Goal: Task Accomplishment & Management: Manage account settings

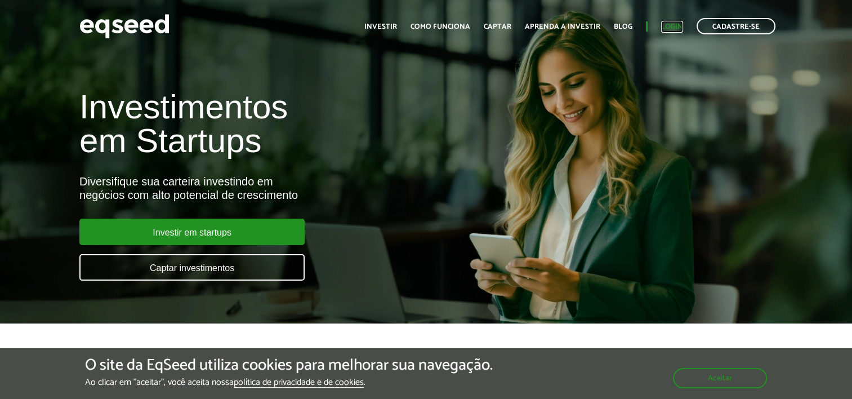
click at [670, 24] on link "Login" at bounding box center [672, 26] width 22 height 7
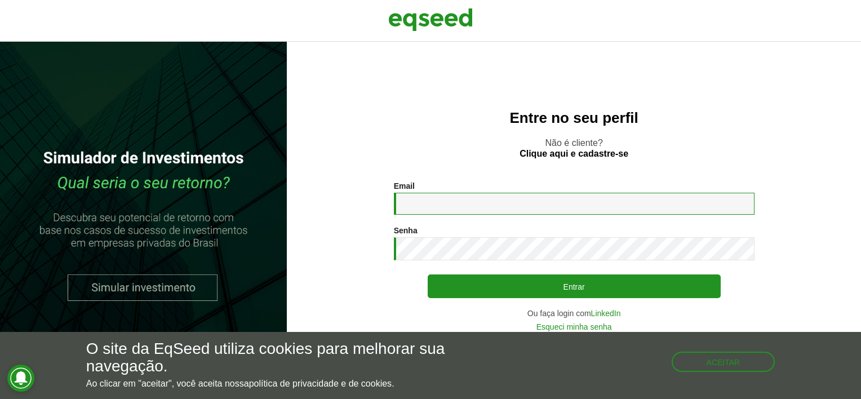
click at [455, 211] on input "Email *" at bounding box center [574, 204] width 360 height 22
type input "**********"
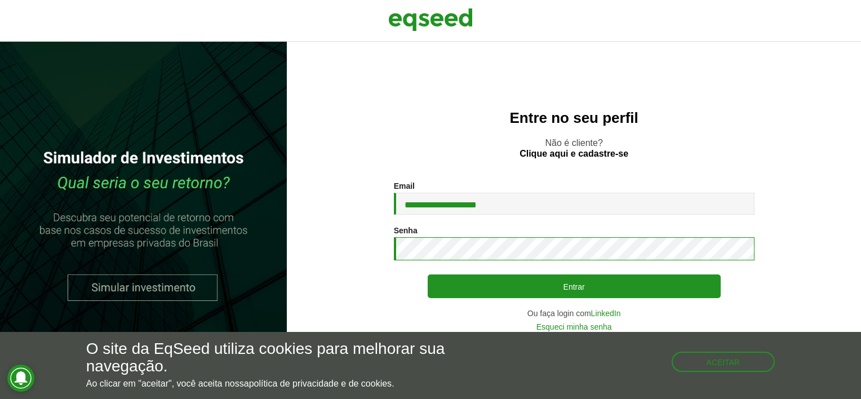
click at [427, 274] on button "Entrar" at bounding box center [573, 286] width 293 height 24
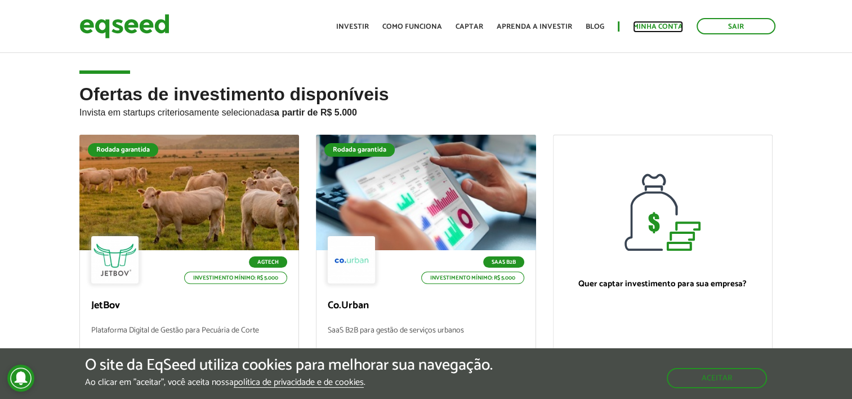
click at [661, 28] on link "Minha conta" at bounding box center [658, 26] width 50 height 7
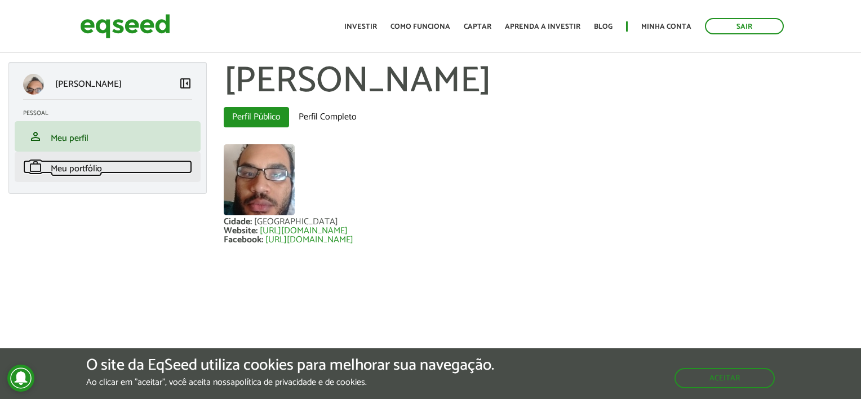
click at [113, 162] on link "work Meu portfólio" at bounding box center [107, 167] width 169 height 14
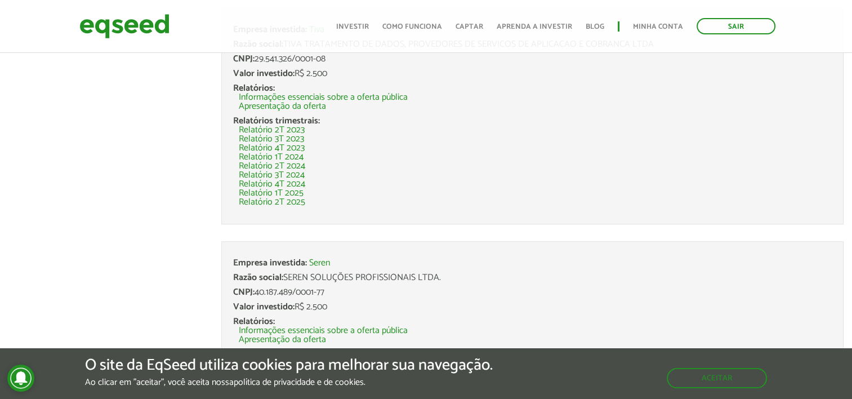
scroll to position [991, 0]
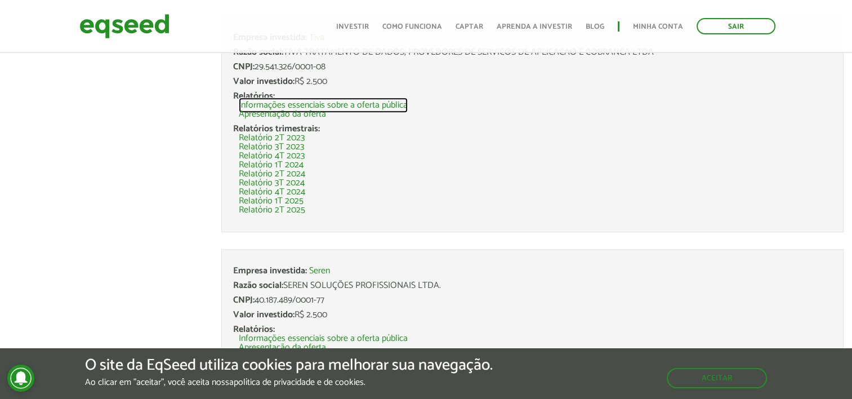
click at [326, 101] on link "Informações essenciais sobre a oferta pública" at bounding box center [323, 105] width 169 height 9
